Goal: Task Accomplishment & Management: Manage account settings

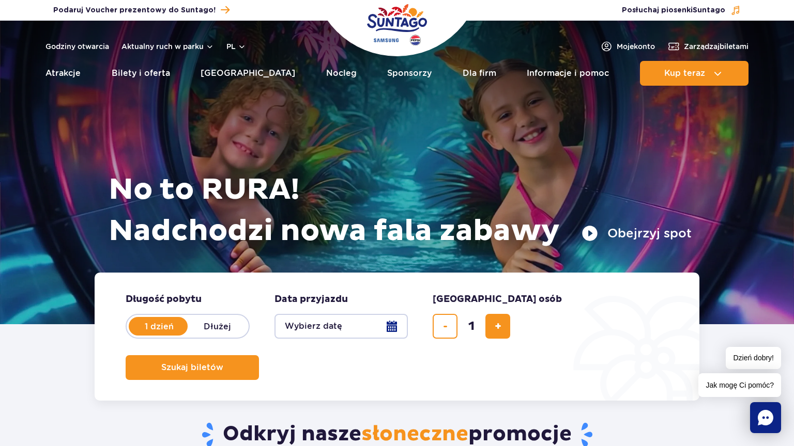
click at [683, 40] on header "Godziny otwarcia Aktualny ruch w parku pl PL EN UA Moje konto Zarządzaj biletam…" at bounding box center [397, 56] width 794 height 71
click at [689, 47] on span "Zarządzaj biletami" at bounding box center [716, 46] width 65 height 10
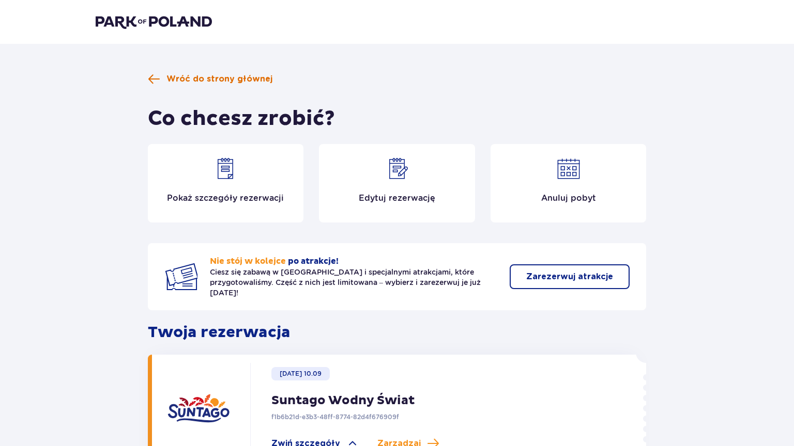
click at [247, 80] on span "Wróć do strony głównej" at bounding box center [219, 78] width 106 height 11
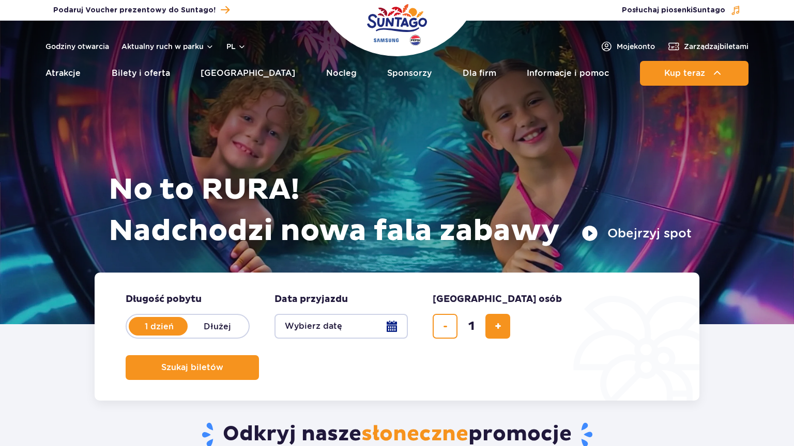
click at [623, 53] on header "Godziny otwarcia Aktualny ruch w parku pl PL EN UA Moje konto Zarządzaj biletam…" at bounding box center [397, 56] width 794 height 71
click at [630, 49] on span "Moje konto" at bounding box center [635, 46] width 38 height 10
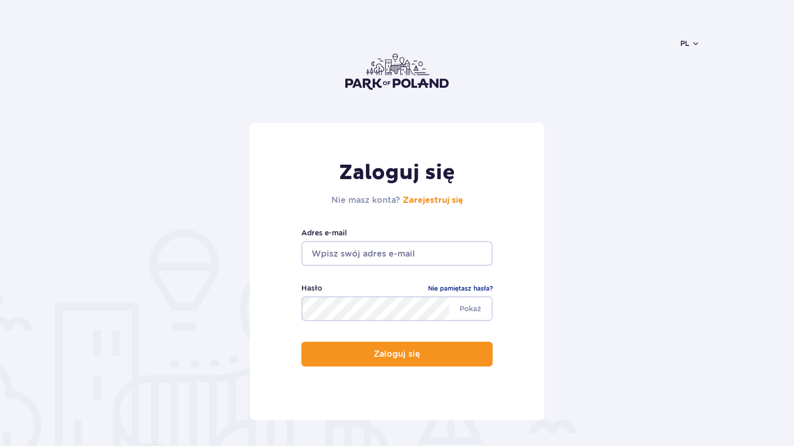
click at [385, 244] on input "email" at bounding box center [396, 253] width 191 height 25
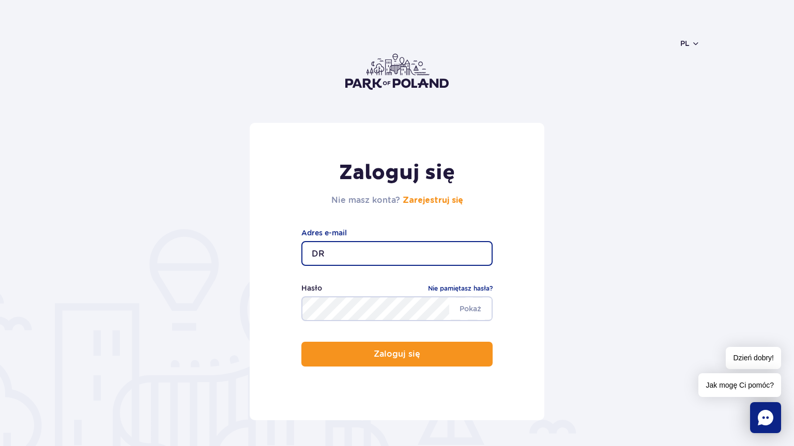
type input "D"
type input "drozdadawid99@gmail.com"
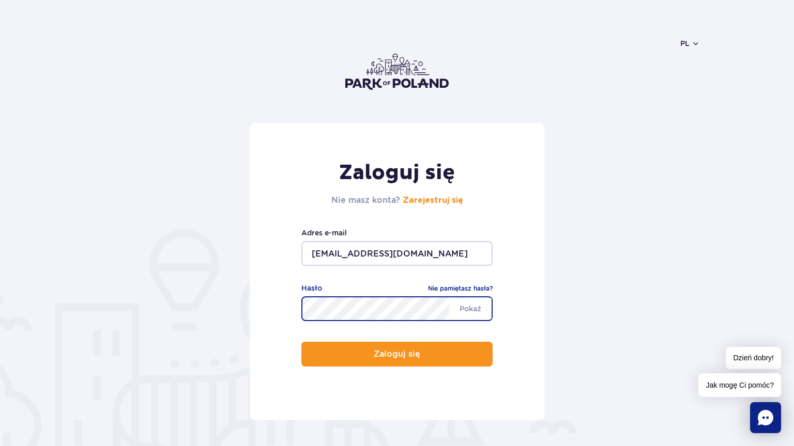
click at [301, 342] on button "Zaloguj się" at bounding box center [396, 354] width 191 height 25
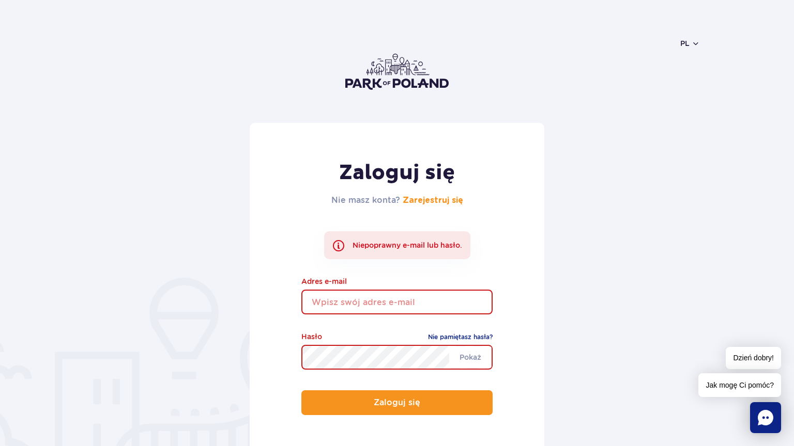
click at [318, 99] on header "pl PL EN UA" at bounding box center [397, 72] width 605 height 102
click at [213, 122] on header "pl PL EN UA" at bounding box center [397, 72] width 605 height 102
click at [462, 341] on link "Nie pamiętasz hasła?" at bounding box center [460, 337] width 65 height 10
drag, startPoint x: 462, startPoint y: 340, endPoint x: 461, endPoint y: 335, distance: 5.8
click at [462, 339] on link "Nie pamiętasz hasła?" at bounding box center [460, 337] width 65 height 10
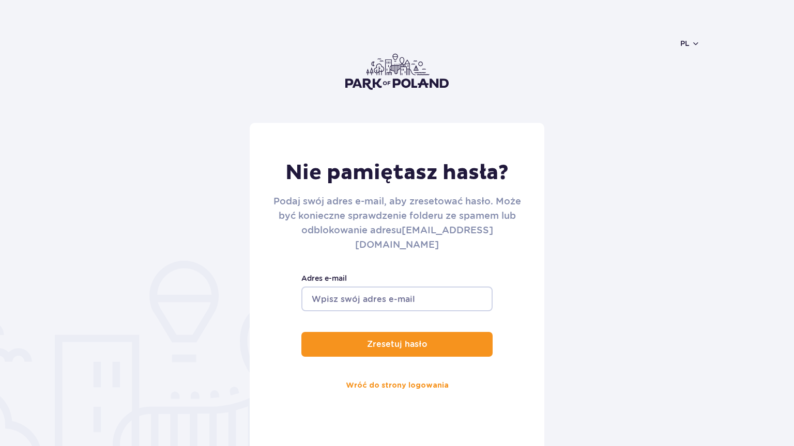
click at [429, 267] on div "Nie pamiętasz hasła? Podaj swój adres e-mail, aby zresetować hasło. Może być ko…" at bounding box center [397, 287] width 295 height 329
drag, startPoint x: 406, startPoint y: 304, endPoint x: 393, endPoint y: 292, distance: 18.3
click at [405, 302] on div "Nie pamiętasz hasła? Podaj swój adres e-mail, aby zresetować hasło. Może być ko…" at bounding box center [397, 287] width 295 height 329
click at [394, 289] on input "Adres e-mail" at bounding box center [396, 299] width 191 height 25
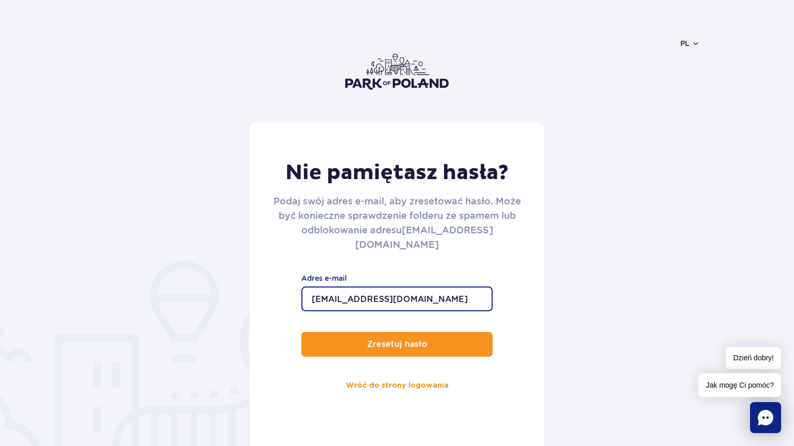
type input "drozdadawid99@gmail.com"
click at [301, 332] on button "Zresetuj hasło" at bounding box center [396, 344] width 191 height 25
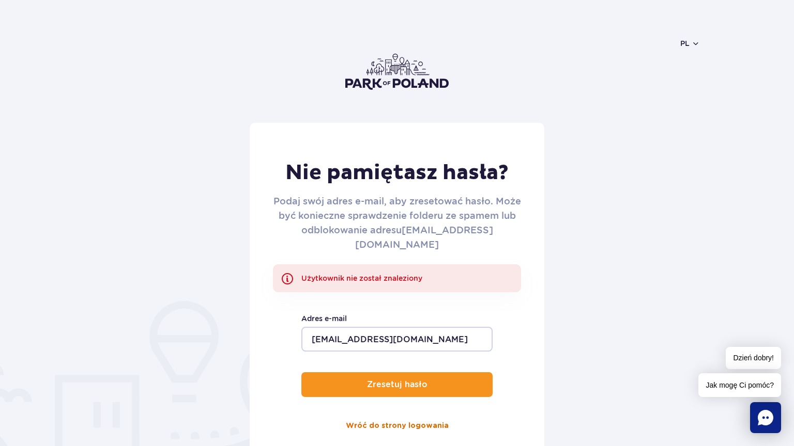
click at [413, 418] on link "Wróć do strony logowania" at bounding box center [397, 426] width 103 height 25
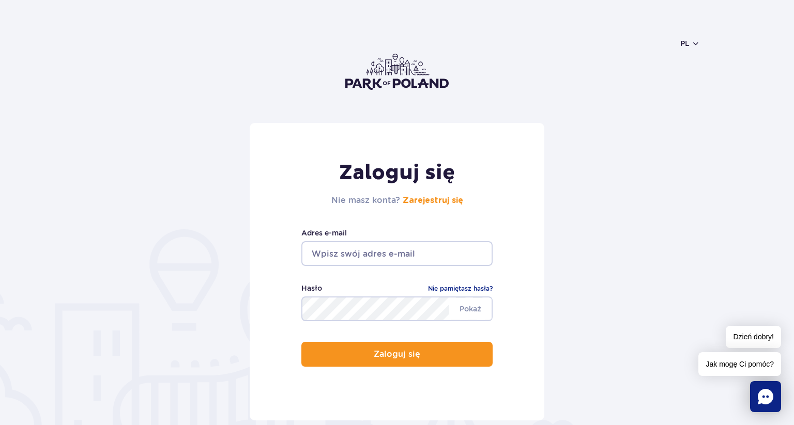
drag, startPoint x: 296, startPoint y: 49, endPoint x: 367, endPoint y: 2, distance: 85.1
click at [317, 28] on header "pl PL EN UA" at bounding box center [397, 72] width 605 height 102
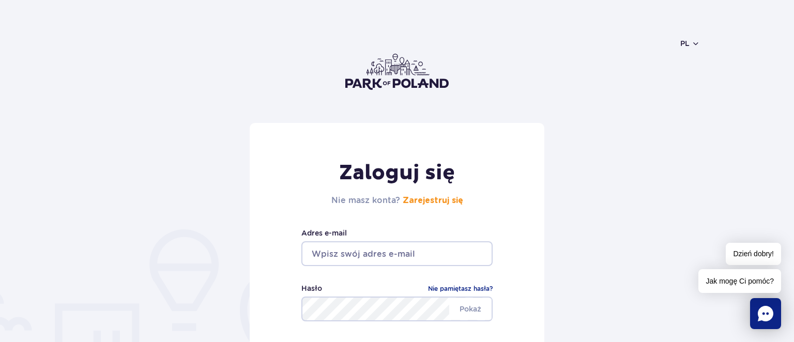
drag, startPoint x: 407, startPoint y: 91, endPoint x: 367, endPoint y: 79, distance: 41.7
click at [397, 87] on header "pl PL EN UA" at bounding box center [397, 72] width 605 height 102
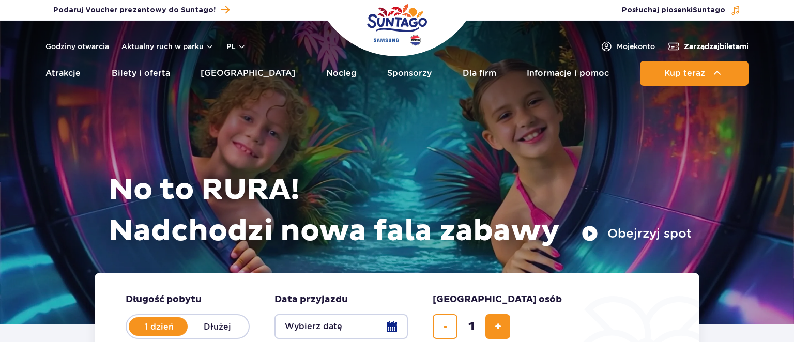
click at [712, 44] on header "Godziny otwarcia Aktualny ruch w parku pl PL EN UA Moje konto Zarządzaj biletam…" at bounding box center [397, 56] width 794 height 71
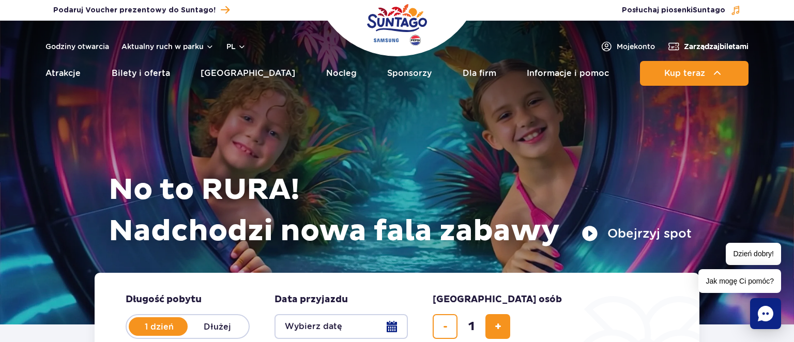
click at [692, 47] on span "Zarządzaj biletami" at bounding box center [716, 46] width 65 height 10
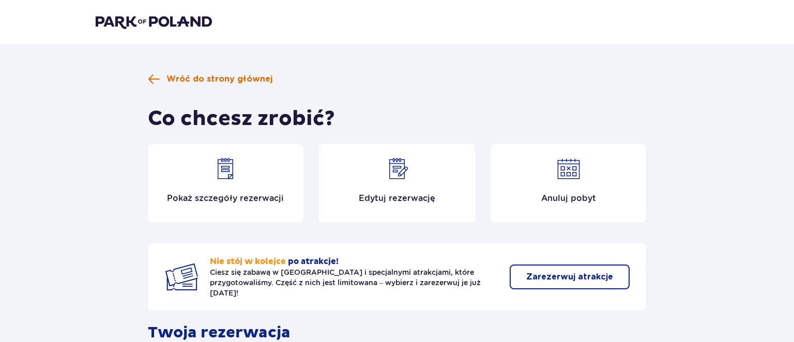
click at [221, 78] on span "Wróć do strony głównej" at bounding box center [219, 78] width 106 height 11
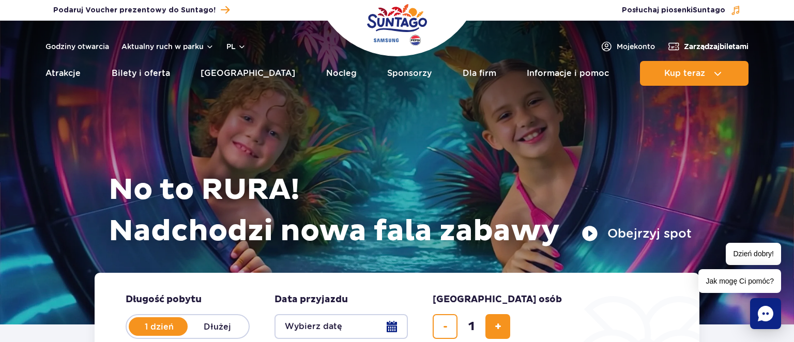
click at [703, 51] on span "Zarządzaj biletami" at bounding box center [716, 46] width 65 height 10
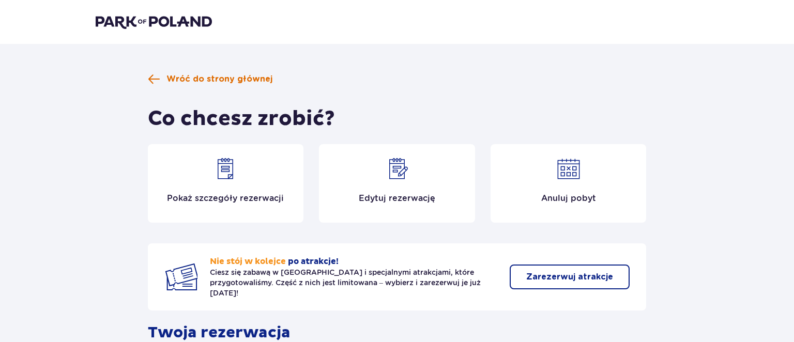
click at [257, 81] on span "Wróć do strony głównej" at bounding box center [219, 78] width 106 height 11
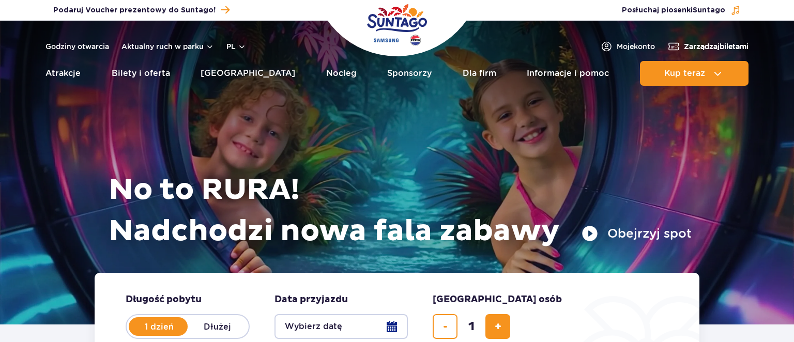
click at [691, 46] on span "Zarządzaj biletami" at bounding box center [716, 46] width 65 height 10
